Goal: Check status

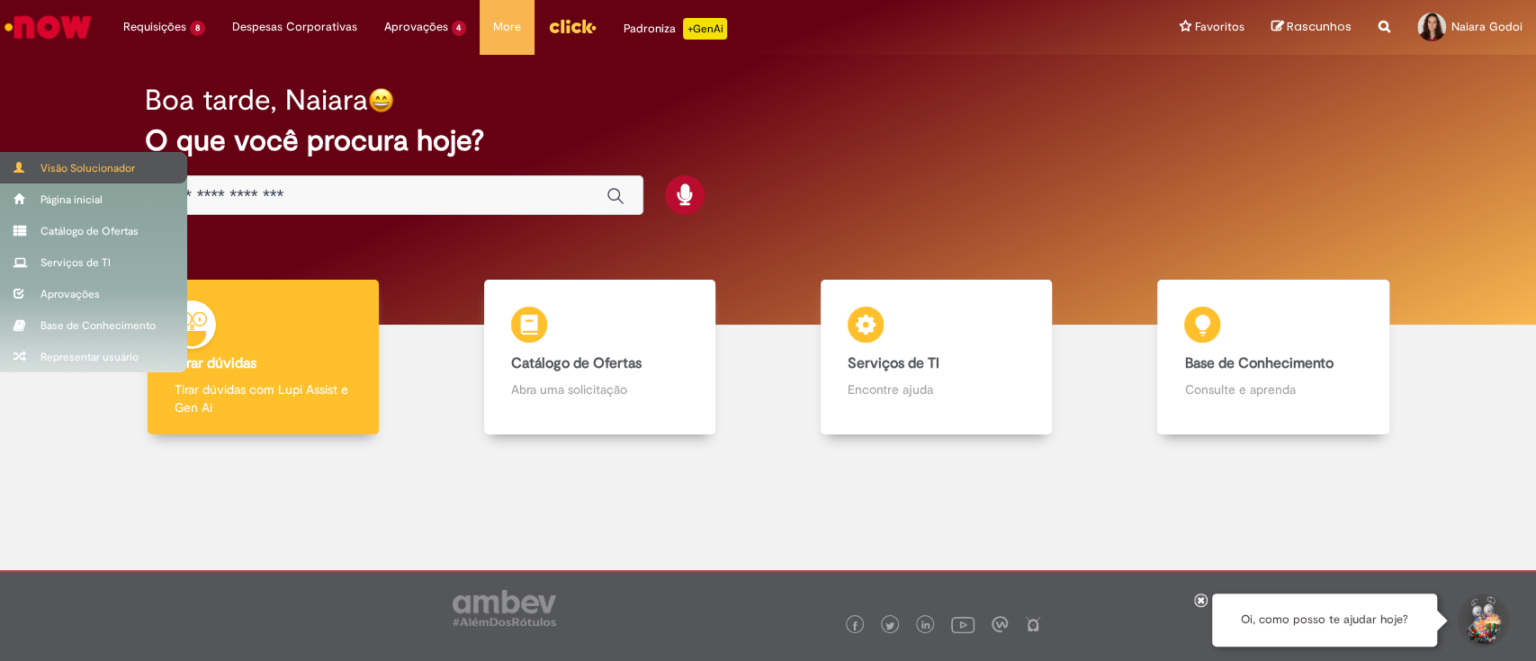
click at [18, 182] on div "Visão Solucionador" at bounding box center [93, 167] width 187 height 31
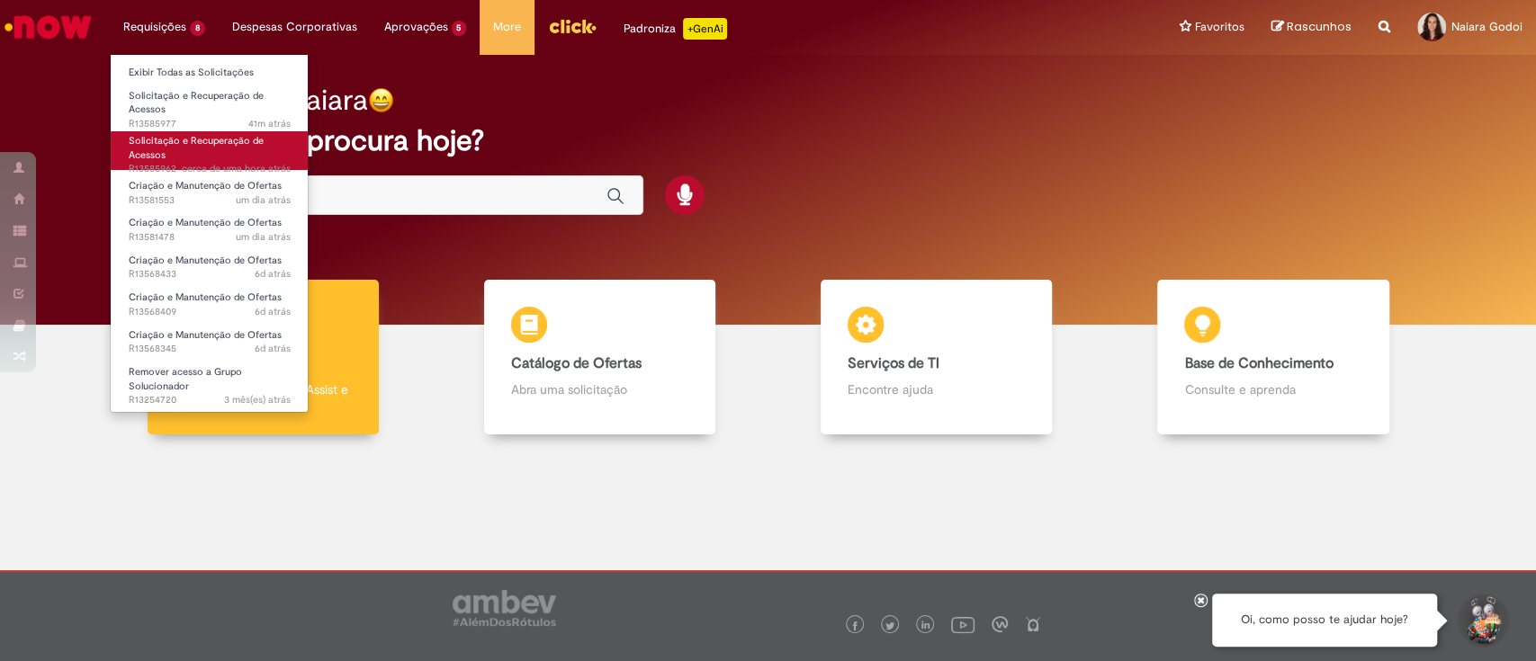
click at [189, 165] on span "cerca de uma hora atrás" at bounding box center [236, 168] width 109 height 13
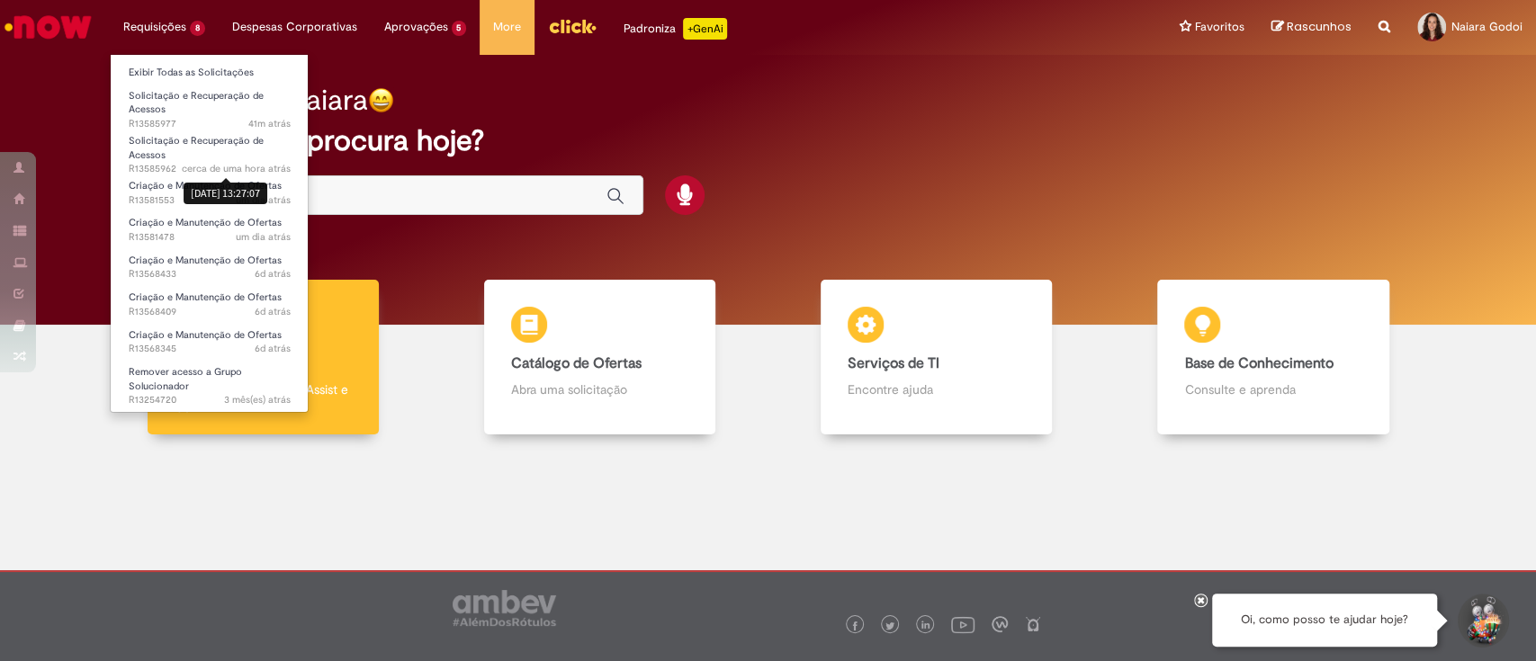
click at [125, 130] on li "Solicitação e Recuperação de Acessos cerca de uma hora atrás cerca de uma hora …" at bounding box center [210, 147] width 198 height 45
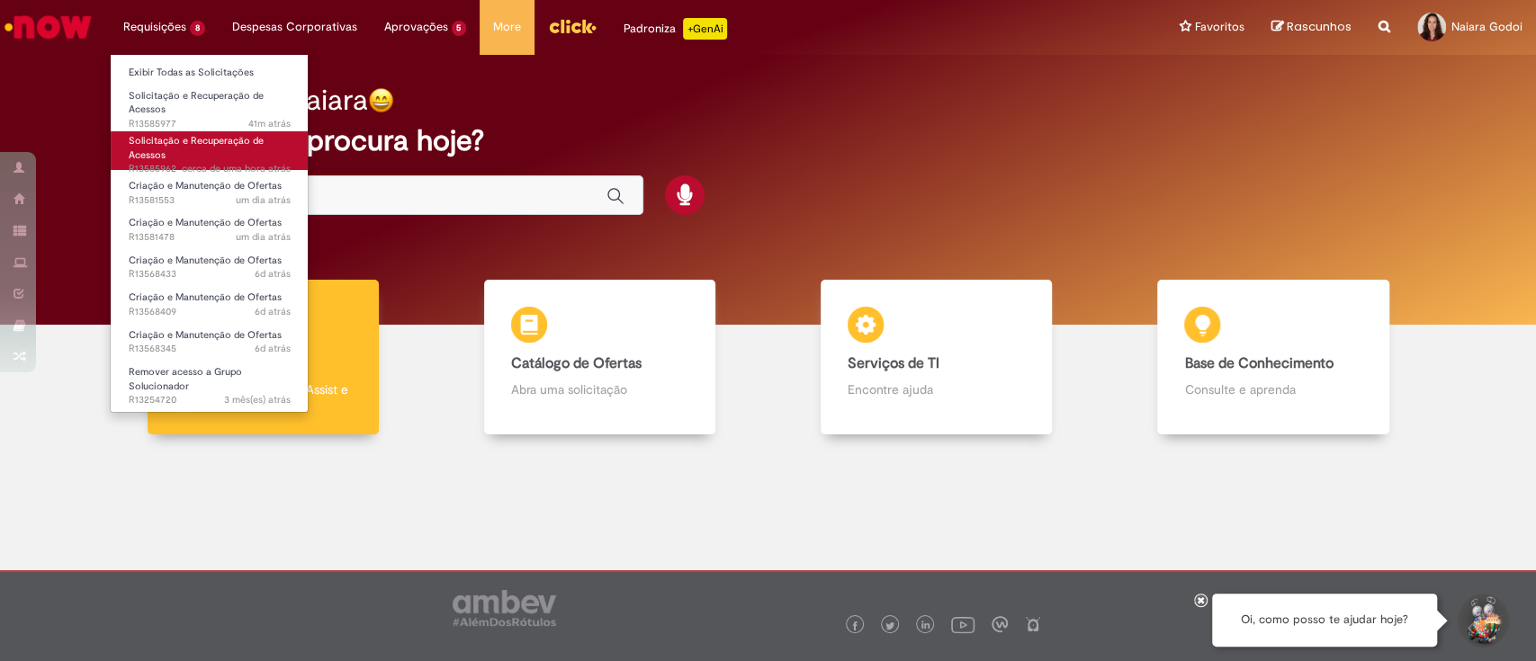
click at [137, 143] on span "Solicitação e Recuperação de Acessos" at bounding box center [196, 148] width 135 height 28
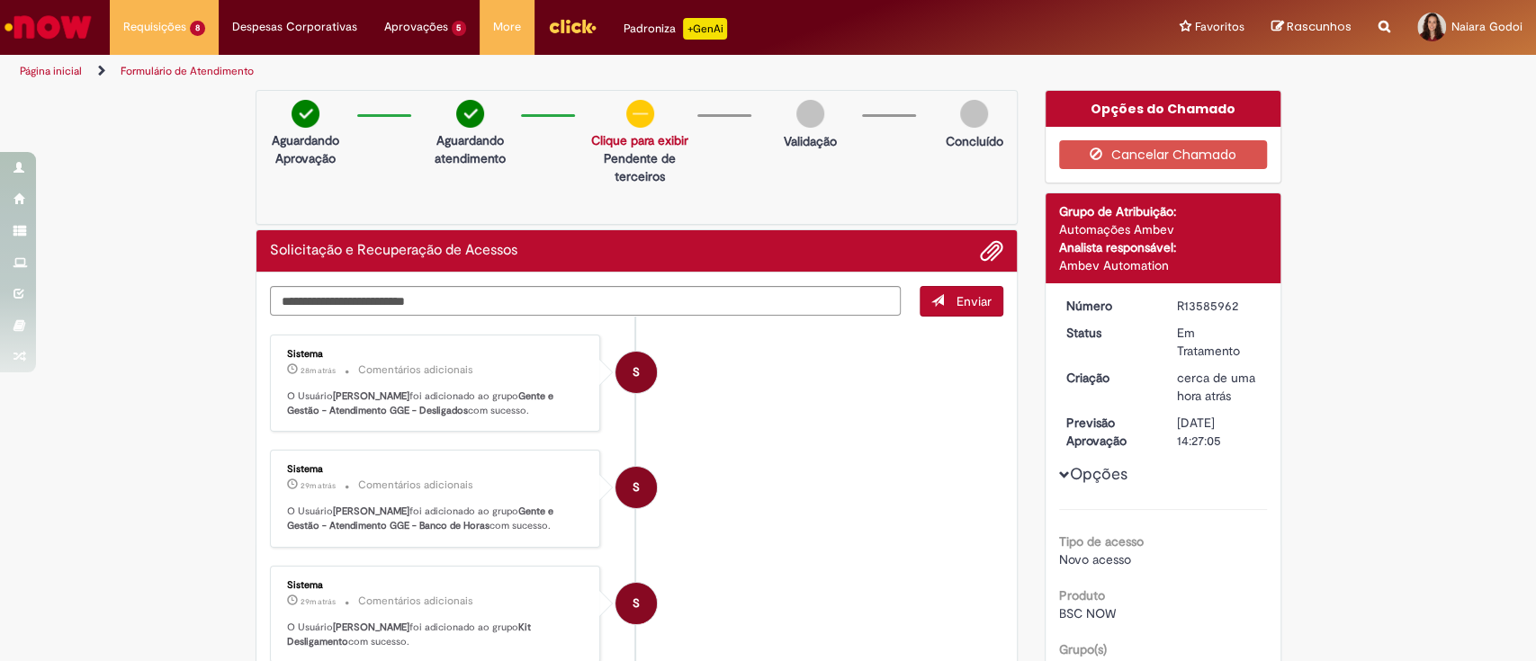
drag, startPoint x: 380, startPoint y: 396, endPoint x: 498, endPoint y: 424, distance: 121.1
click at [498, 418] on p "O Usuário [PERSON_NAME] foi adicionado ao grupo Gente e Gestão - Atendimento GG…" at bounding box center [437, 404] width 300 height 28
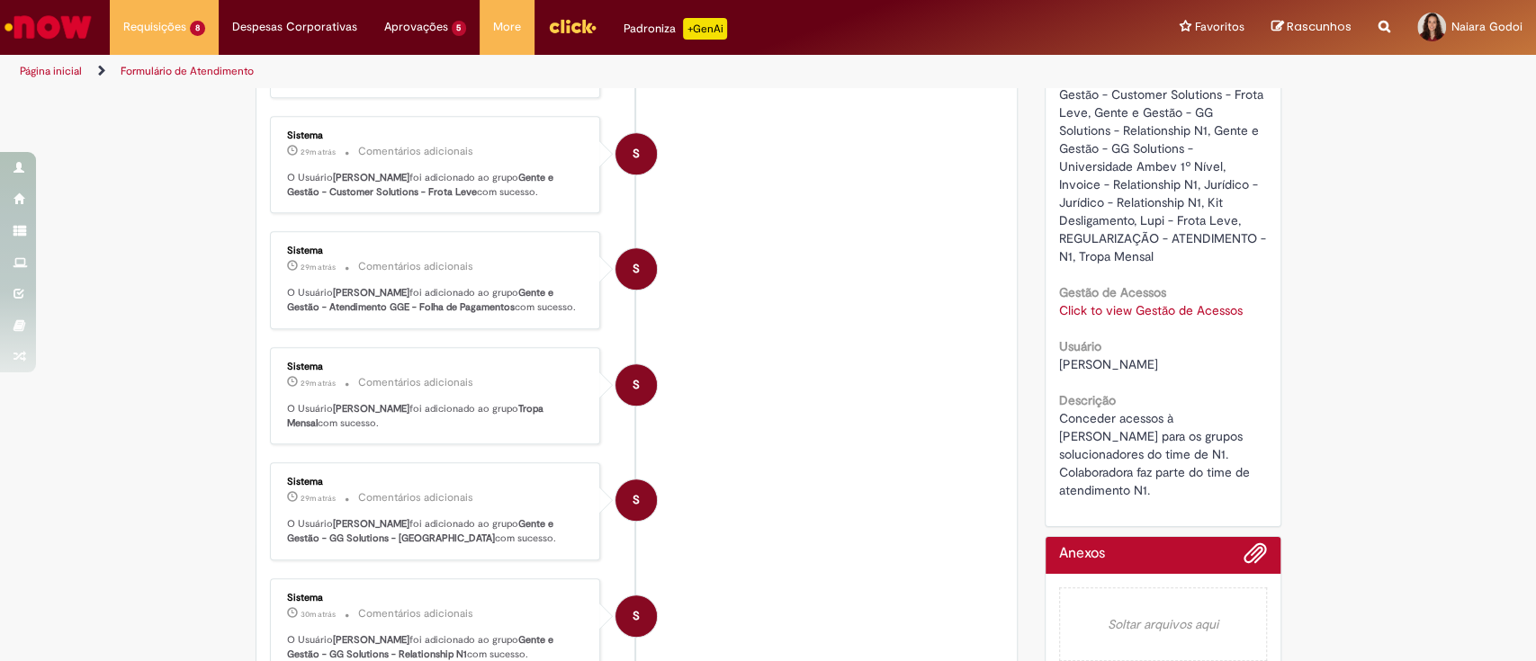
scroll to position [683, 0]
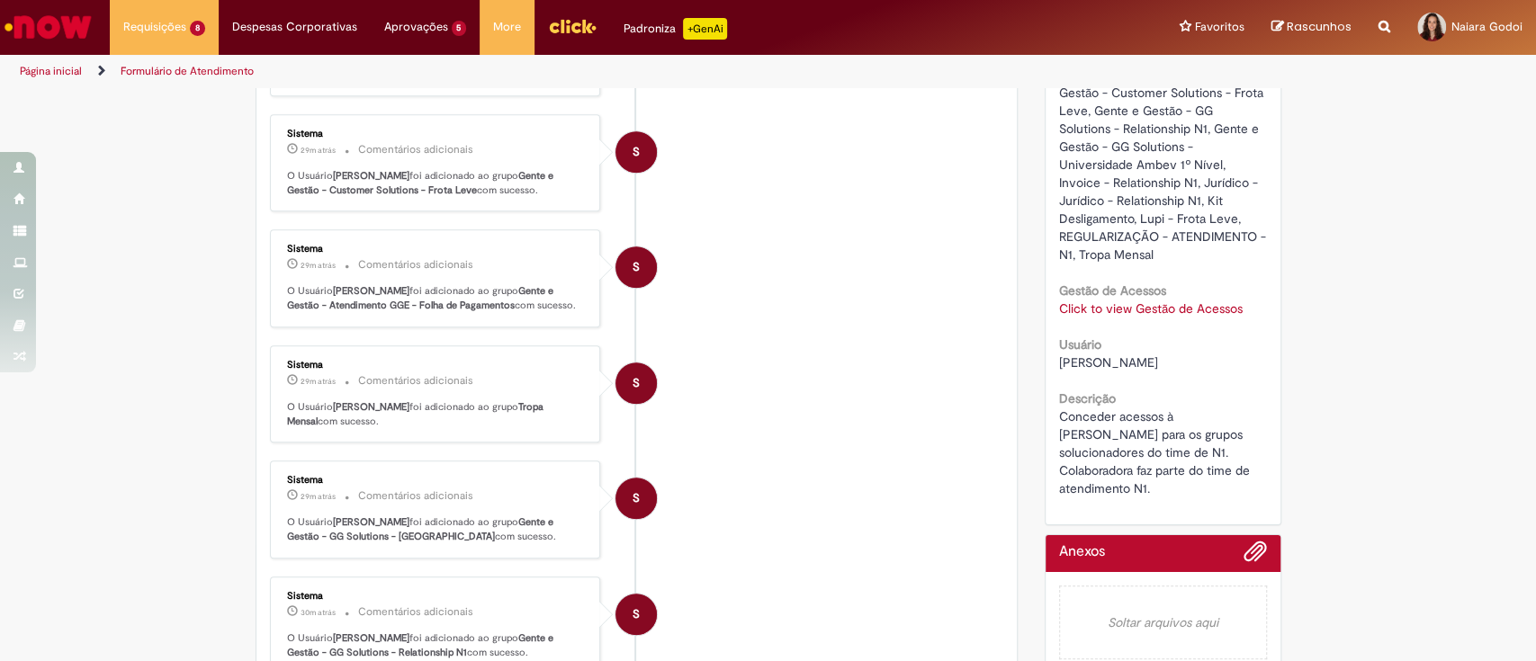
drag, startPoint x: 313, startPoint y: 447, endPoint x: 547, endPoint y: 470, distance: 235.1
click at [547, 438] on div "Sistema 29m atrás 29 minutos atrás Comentários adicionais O Usuário [PERSON_NAM…" at bounding box center [435, 394] width 320 height 87
click at [547, 428] on p "O Usuário [PERSON_NAME] foi adicionado ao grupo Tropa Mensal com sucesso." at bounding box center [437, 414] width 300 height 28
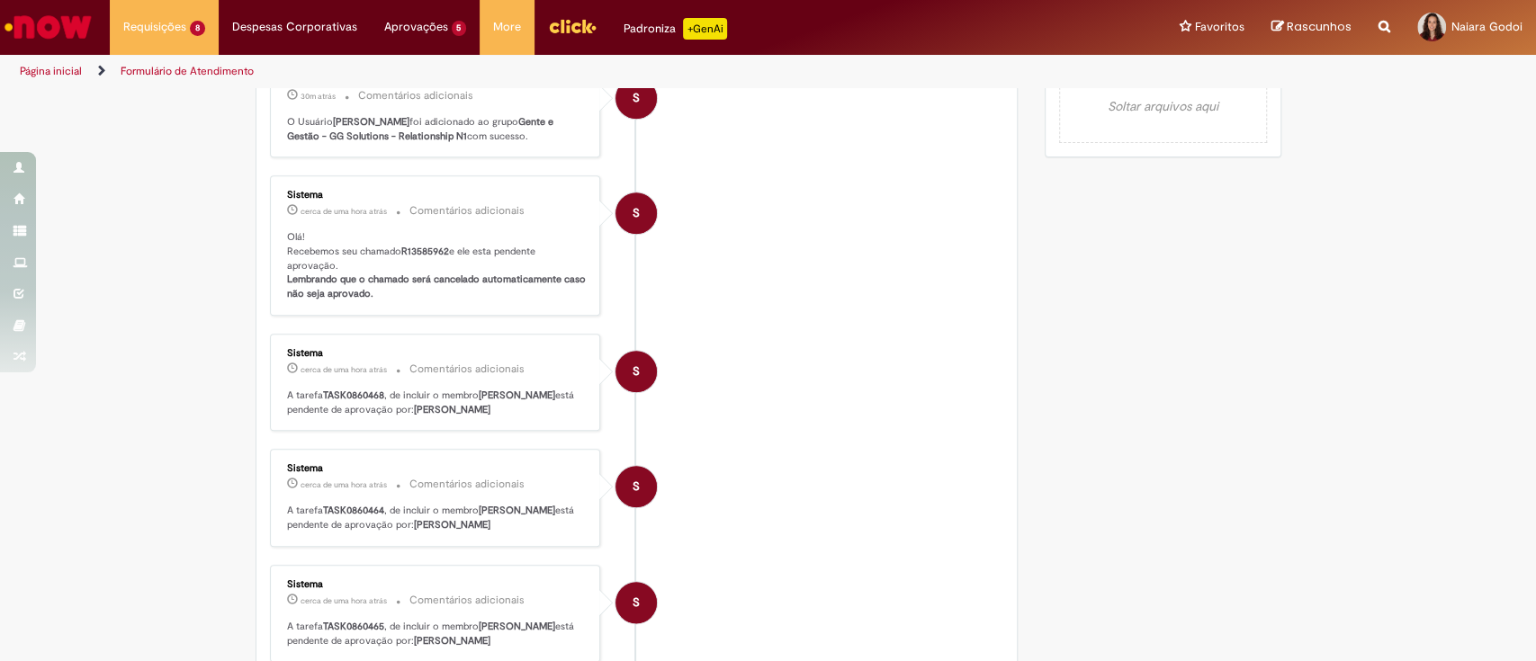
scroll to position [1214, 0]
